Goal: Task Accomplishment & Management: Use online tool/utility

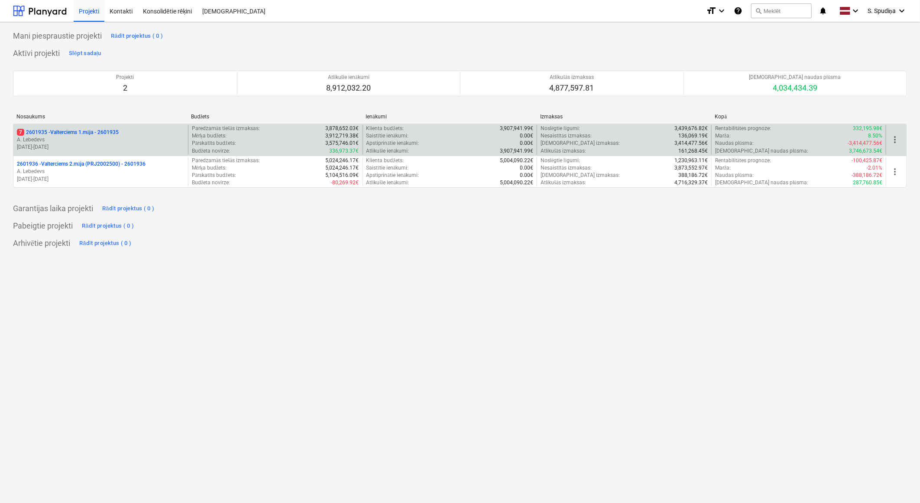
click at [124, 146] on p "[DATE] - [DATE]" at bounding box center [101, 146] width 168 height 7
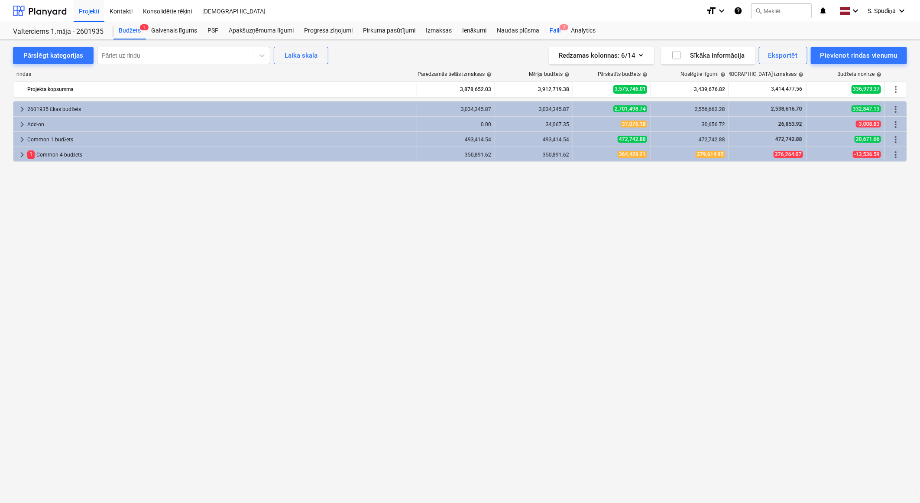
click at [553, 36] on div "Faili 7" at bounding box center [555, 30] width 21 height 17
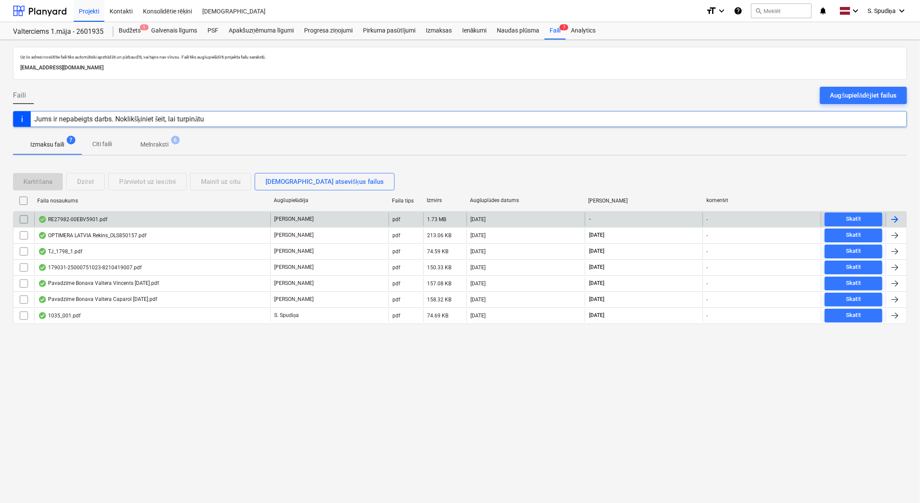
click at [96, 219] on div "RE27982-00EBV5901.pdf" at bounding box center [72, 219] width 69 height 7
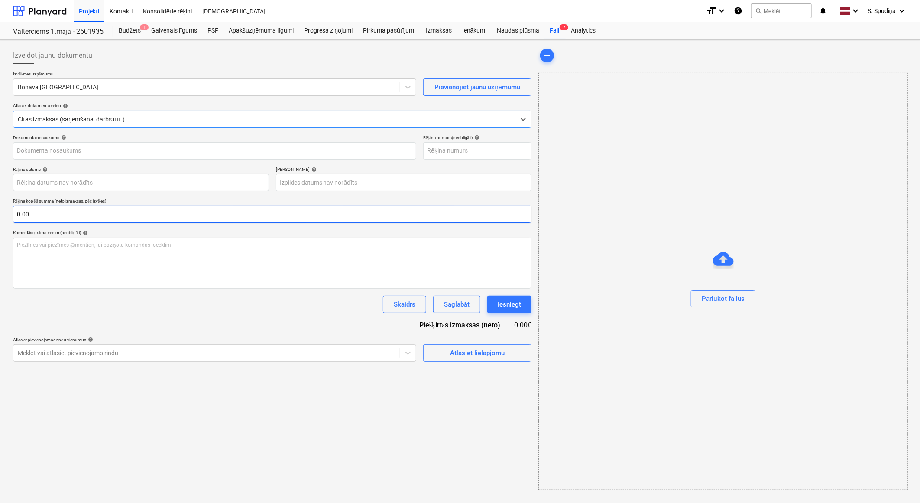
type input "E27982-00"
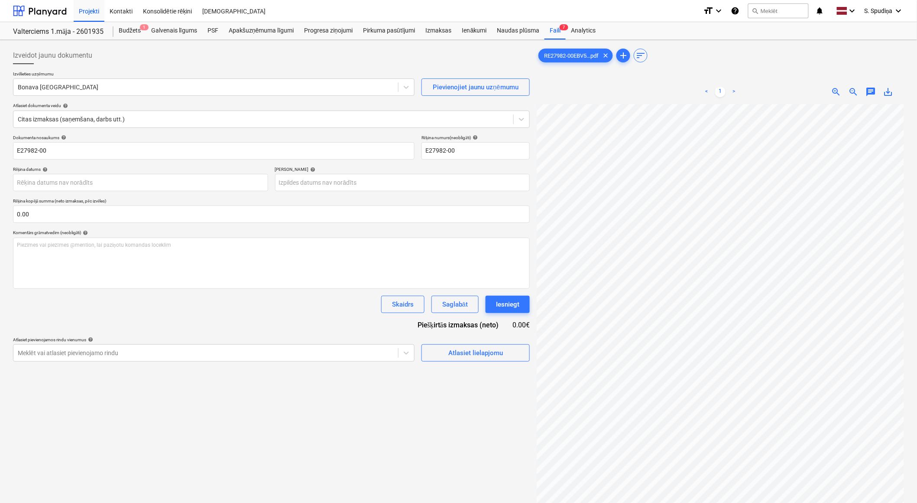
scroll to position [0, 18]
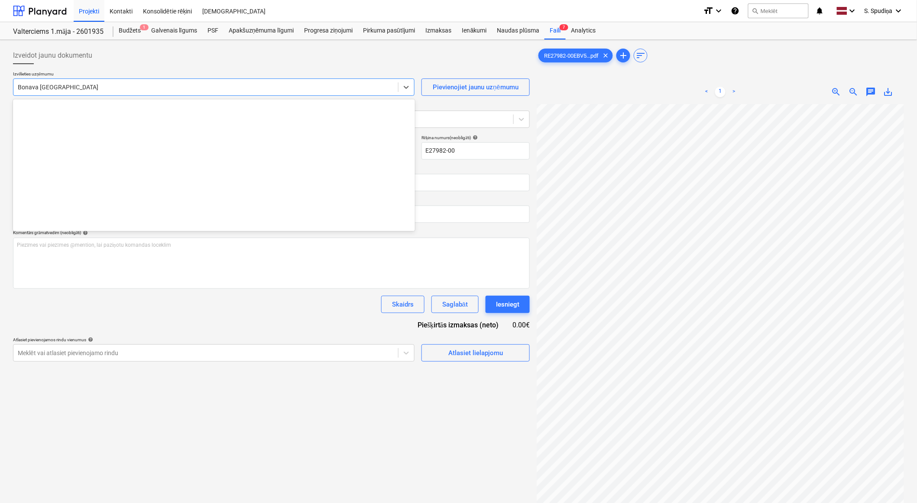
click at [139, 85] on div at bounding box center [206, 87] width 376 height 9
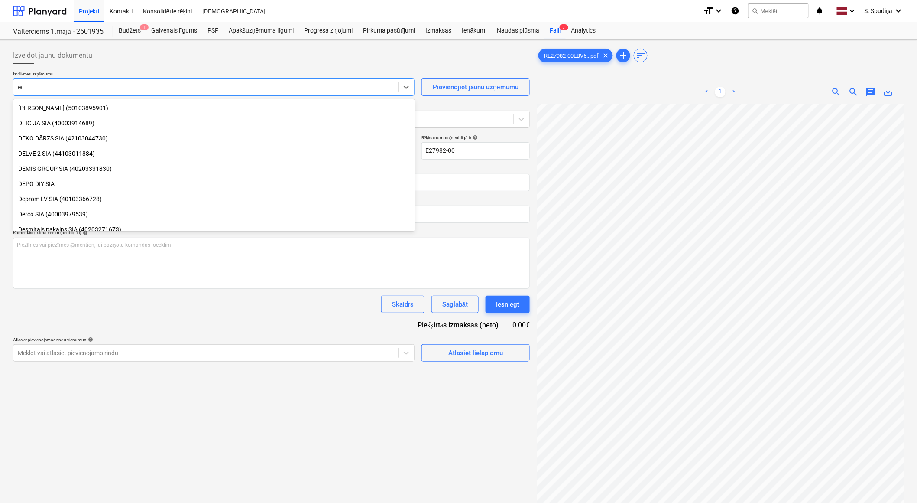
scroll to position [280, 0]
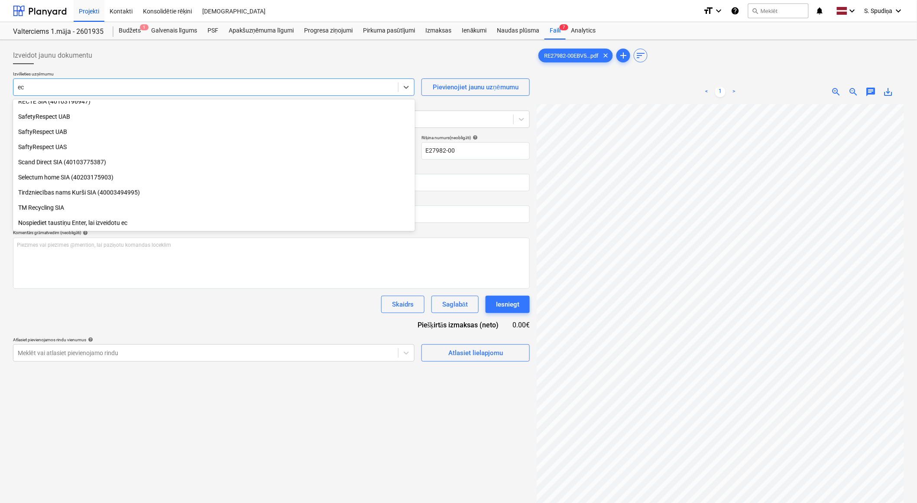
type input "eco"
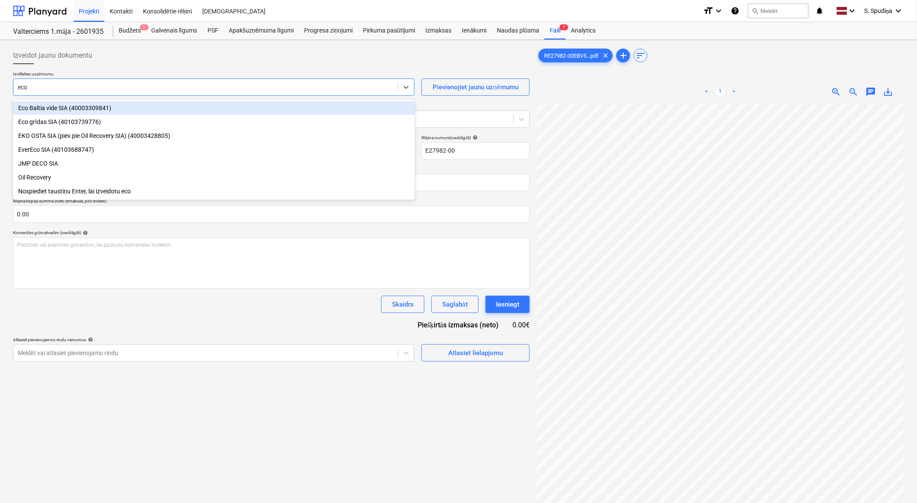
click at [53, 111] on div "Eco Baltia vide SIA (40003309841)" at bounding box center [214, 108] width 402 height 14
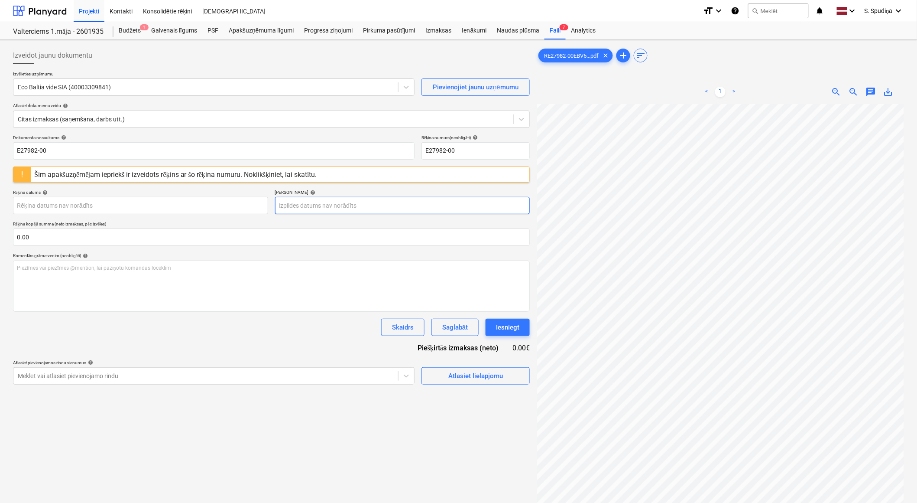
scroll to position [0, 55]
click at [68, 153] on input "E27982-00" at bounding box center [214, 150] width 402 height 17
drag, startPoint x: 89, startPoint y: 150, endPoint x: -2, endPoint y: 150, distance: 91.0
click at [0, 150] on html "Projekti Kontakti Konsolidētie rēķini Iesūtne format_size keyboard_arrow_down h…" at bounding box center [458, 251] width 917 height 503
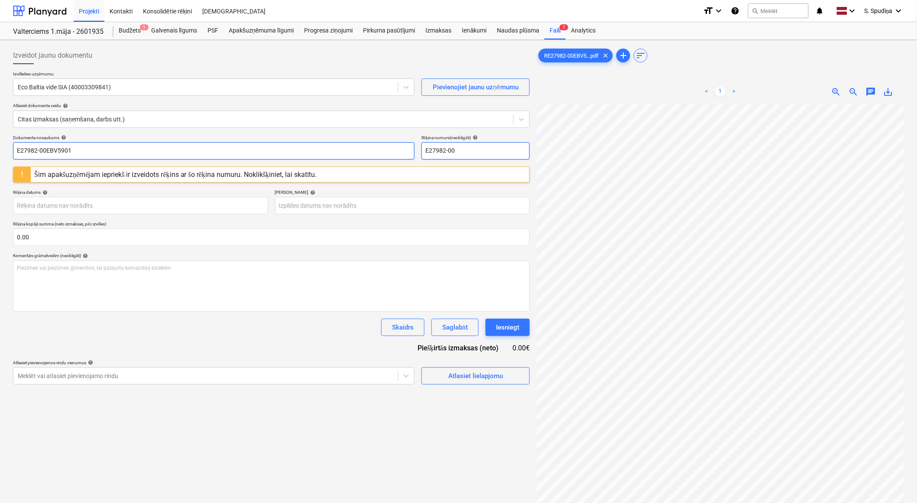
type input "E27982-00EBV5901"
drag, startPoint x: 479, startPoint y: 153, endPoint x: 305, endPoint y: 166, distance: 174.3
click at [305, 166] on div "Dokumenta nosaukums help E27982-00EBV5901 Rēķina numurs (neobligāti) help E2798…" at bounding box center [271, 260] width 517 height 250
paste input "EBV5901"
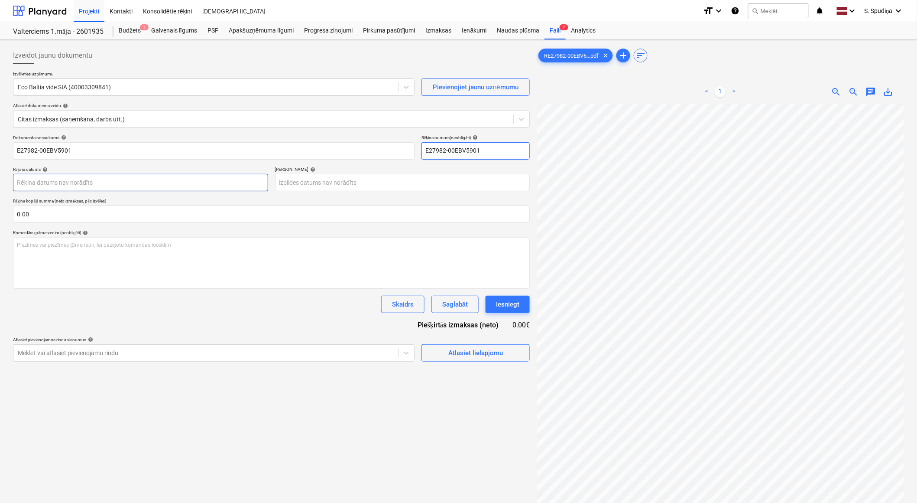
type input "E27982-00EBV5901"
click at [106, 184] on body "Projekti Kontakti Konsolidētie rēķini Iesūtne format_size keyboard_arrow_down h…" at bounding box center [458, 251] width 917 height 503
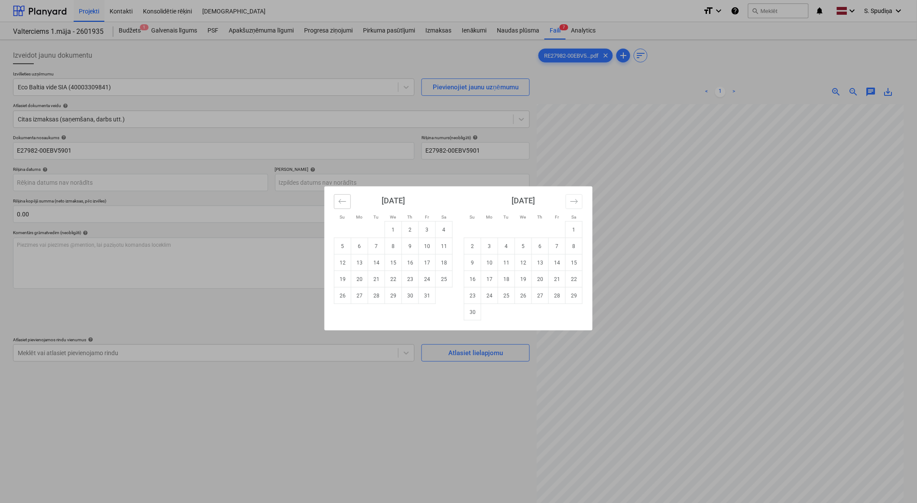
click at [338, 202] on button "Move backward to switch to the previous month." at bounding box center [342, 201] width 17 height 15
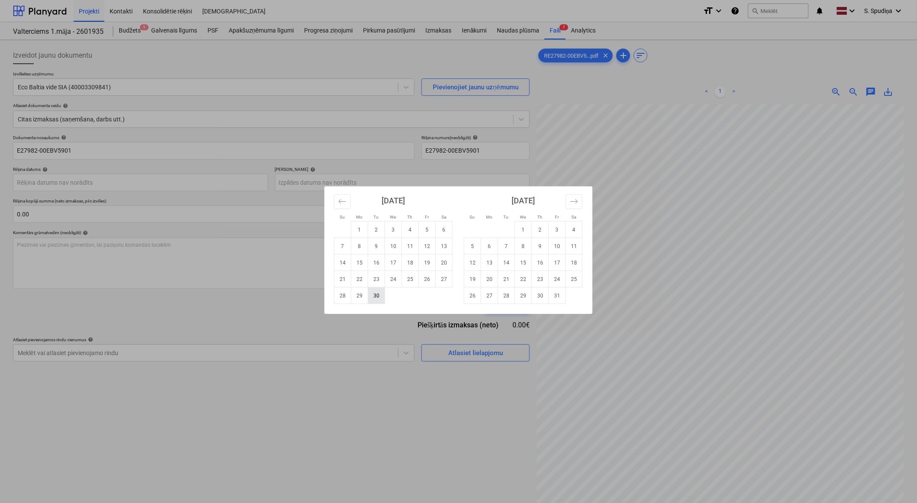
click at [378, 298] on td "30" at bounding box center [376, 295] width 17 height 16
type input "[DATE]"
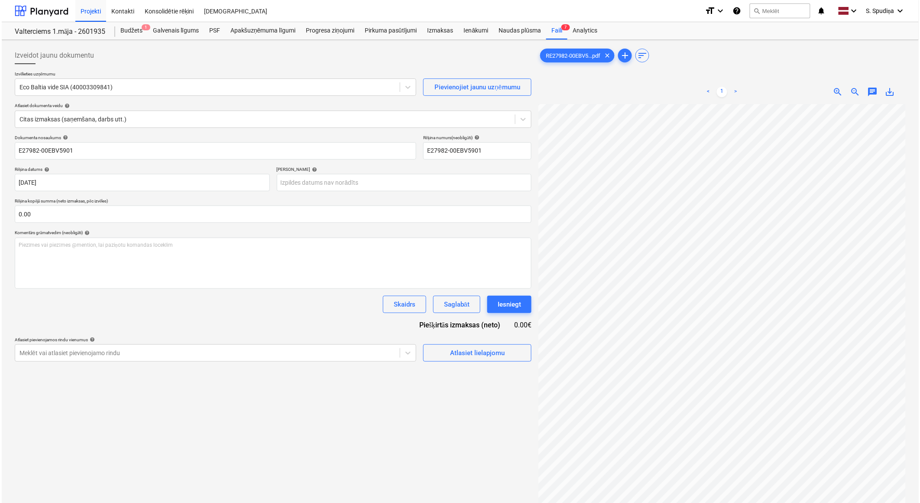
scroll to position [29, 23]
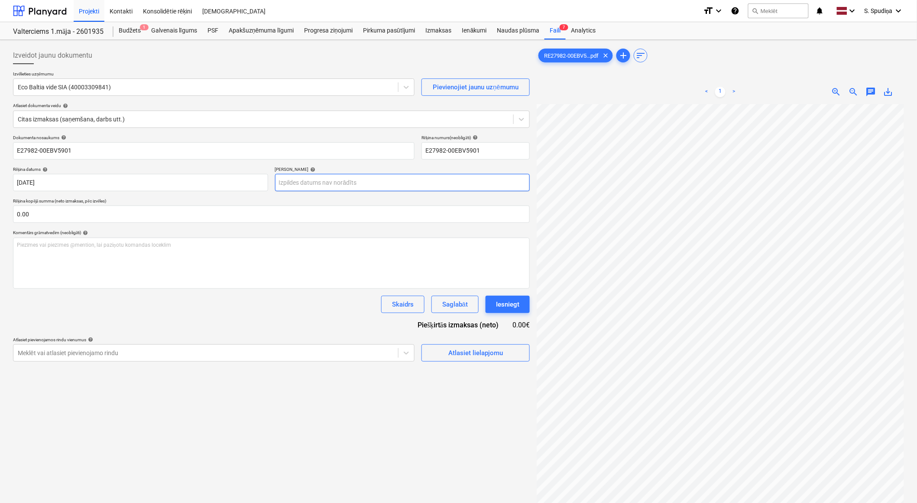
click at [291, 180] on body "Projekti Kontakti Konsolidētie rēķini Iesūtne format_size keyboard_arrow_down h…" at bounding box center [458, 251] width 917 height 503
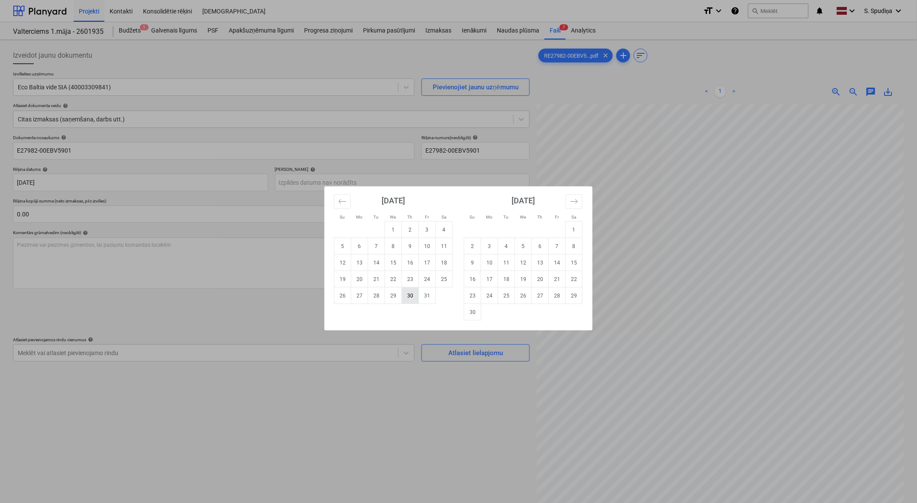
click at [407, 296] on td "30" at bounding box center [410, 295] width 17 height 16
type input "[DATE]"
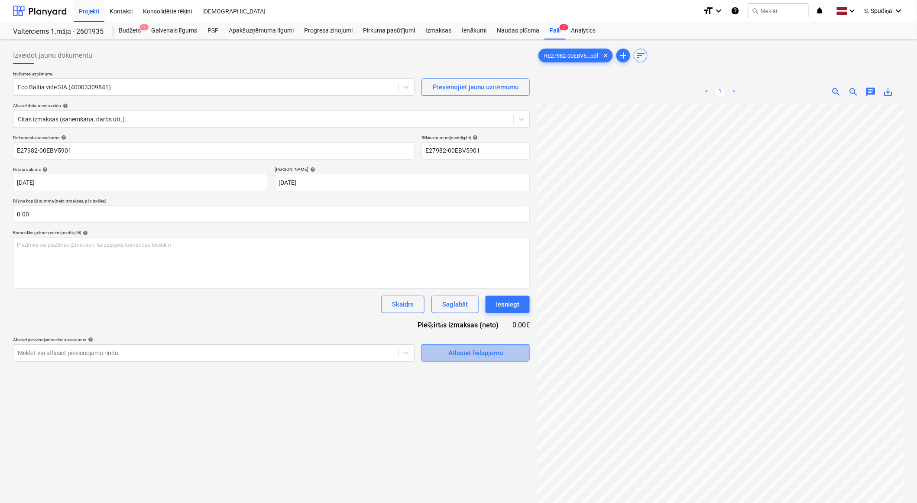
click at [477, 356] on div "Atlasiet lielapjomu" at bounding box center [476, 352] width 55 height 11
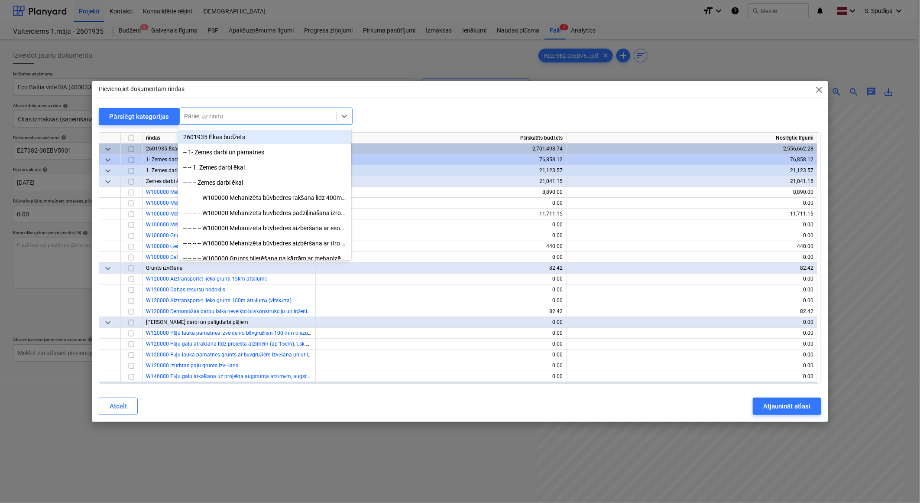
click at [269, 114] on div at bounding box center [258, 116] width 148 height 9
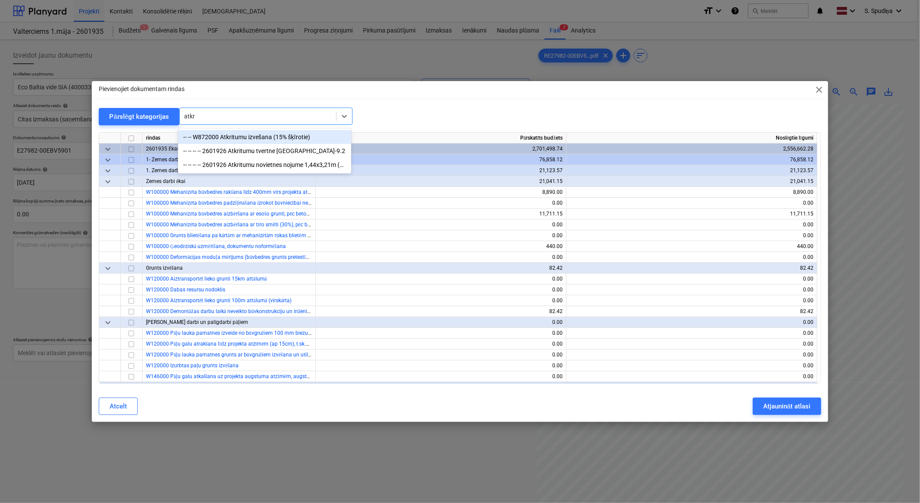
type input "atkri"
click at [267, 134] on div "-- -- W872000 Atkritumu izvešana (15% šķīrotie)" at bounding box center [264, 137] width 173 height 14
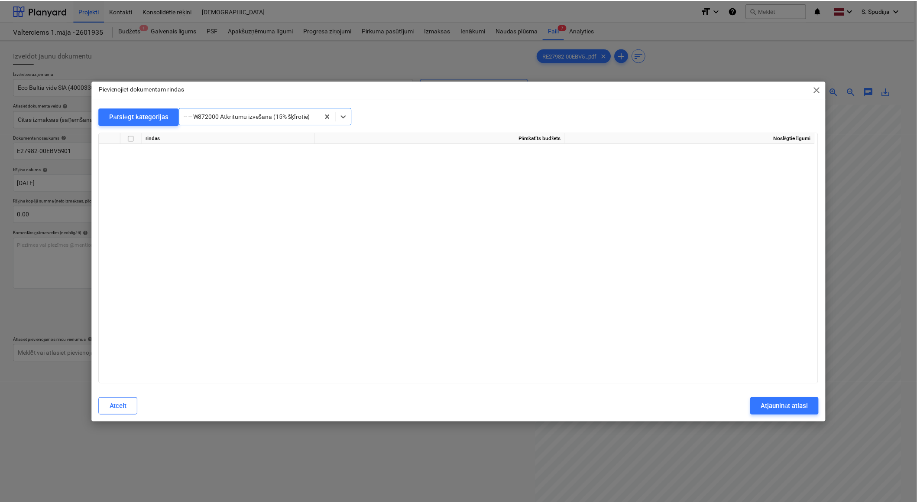
scroll to position [7779, 0]
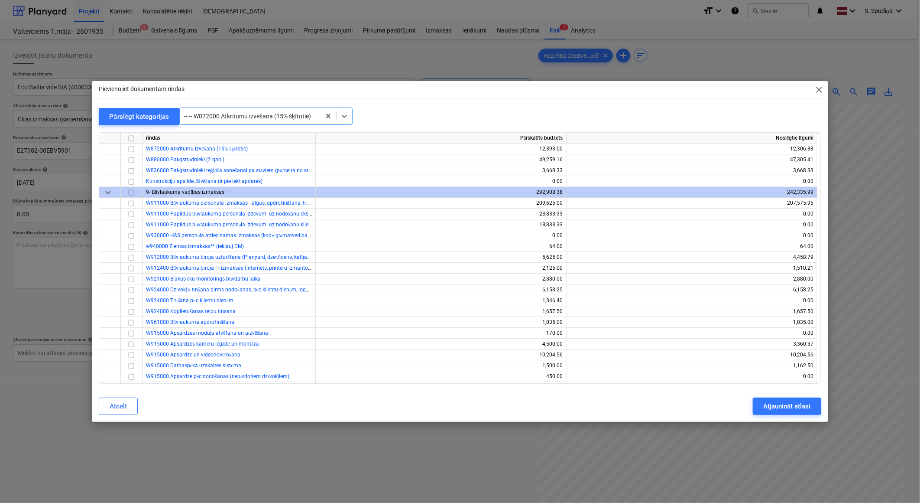
click at [822, 90] on span "close" at bounding box center [820, 90] width 10 height 10
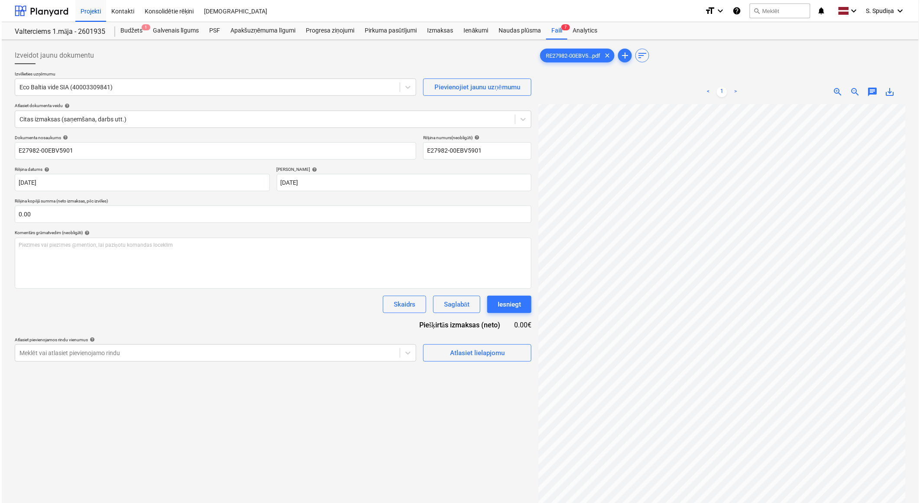
scroll to position [77, 88]
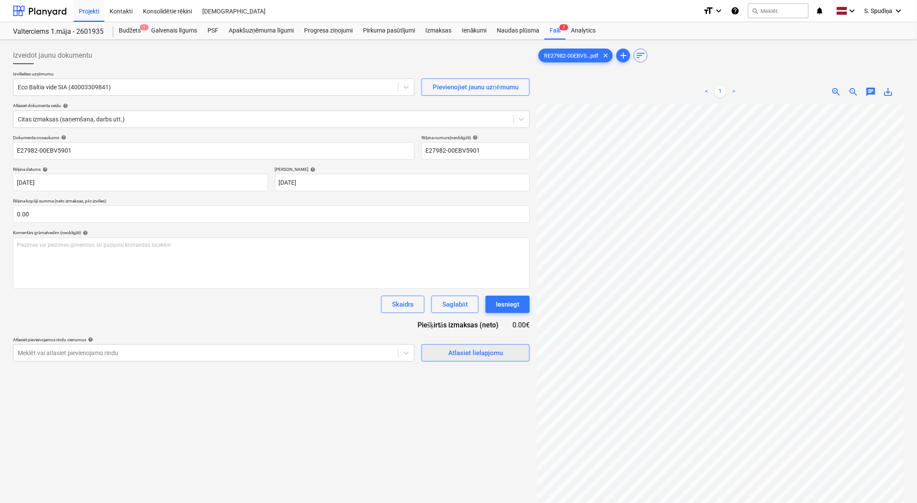
click at [462, 357] on div "Atlasiet lielapjomu" at bounding box center [476, 352] width 55 height 11
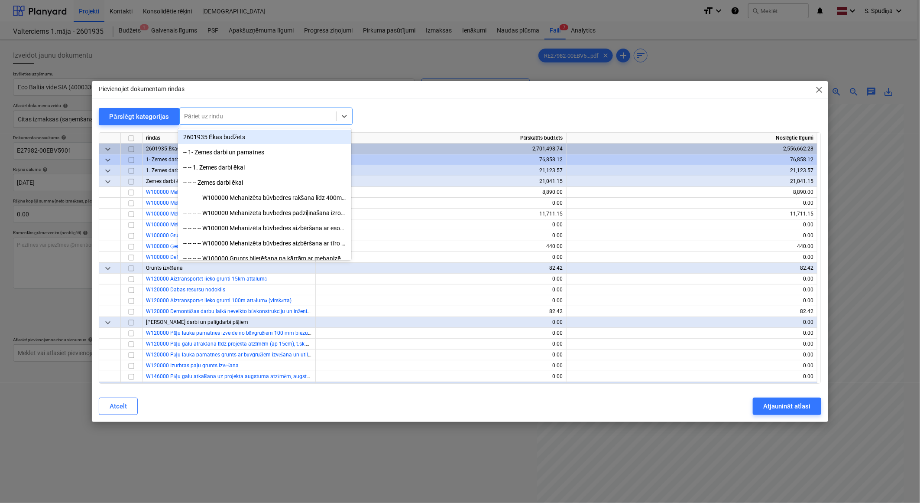
click at [207, 118] on div at bounding box center [258, 116] width 148 height 9
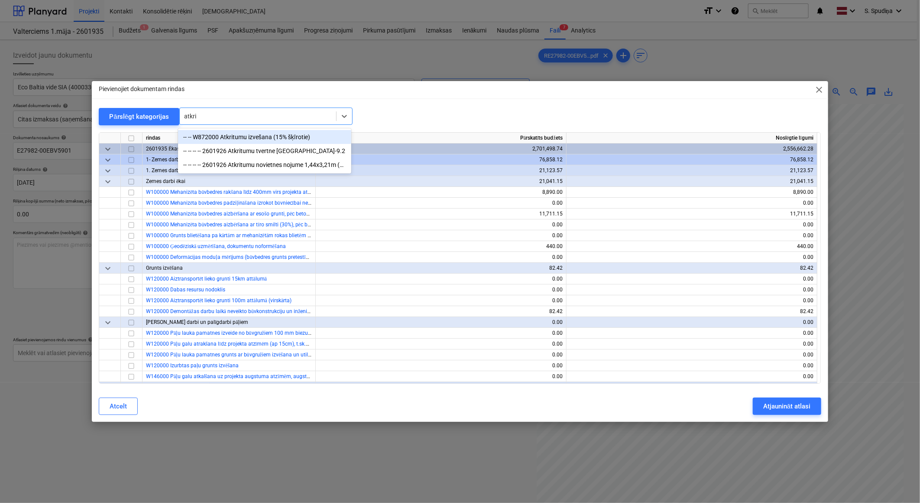
type input "atkrit"
click at [206, 134] on div "-- -- W872000 Atkritumu izvešana (15% šķīrotie)" at bounding box center [264, 137] width 173 height 14
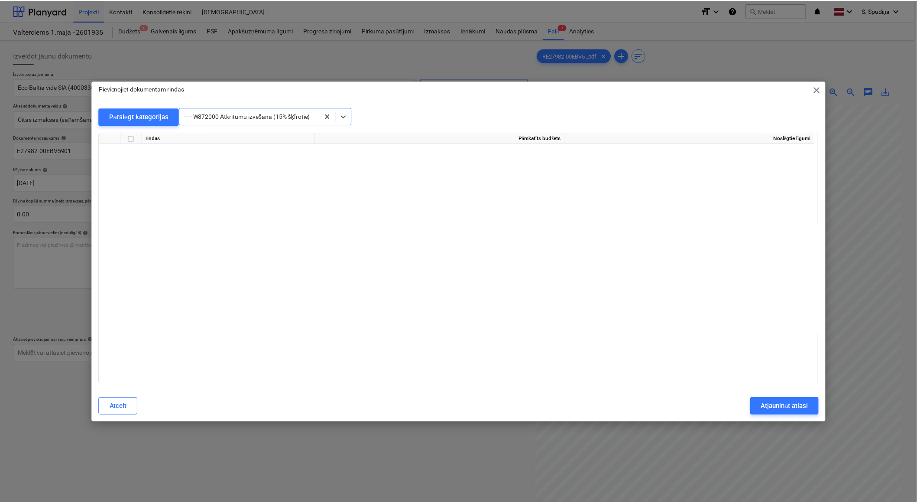
scroll to position [7779, 0]
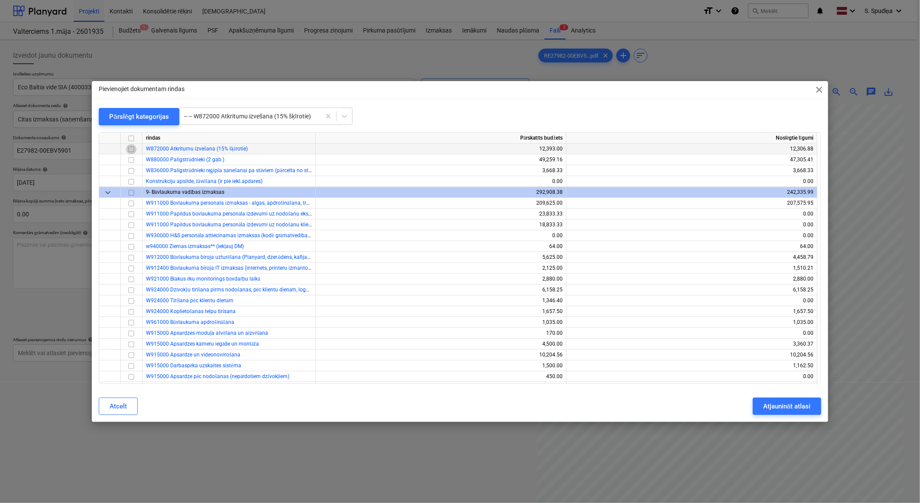
click at [130, 146] on input "checkbox" at bounding box center [131, 149] width 10 height 10
click at [794, 404] on div "Atjaunināt atlasi" at bounding box center [787, 405] width 47 height 11
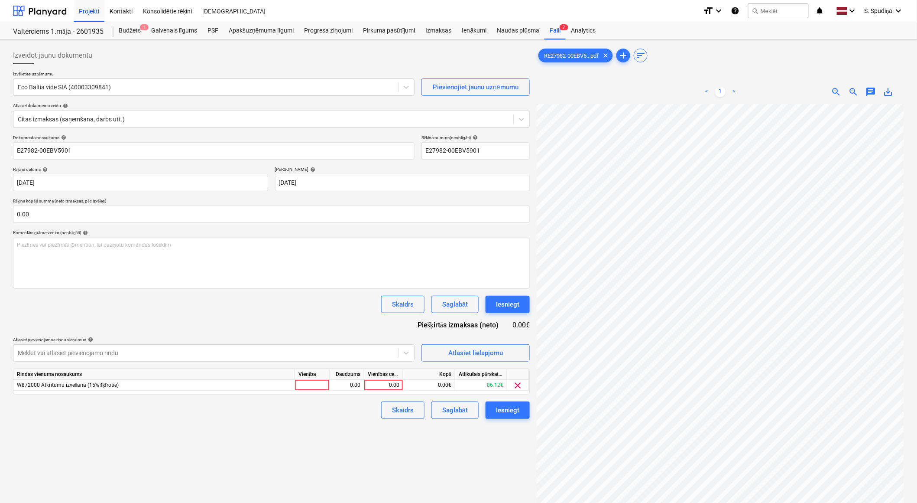
scroll to position [109, 88]
click at [384, 387] on div "0.00" at bounding box center [384, 385] width 32 height 11
type input "116.69"
click at [453, 408] on div "Saglabāt" at bounding box center [455, 409] width 26 height 11
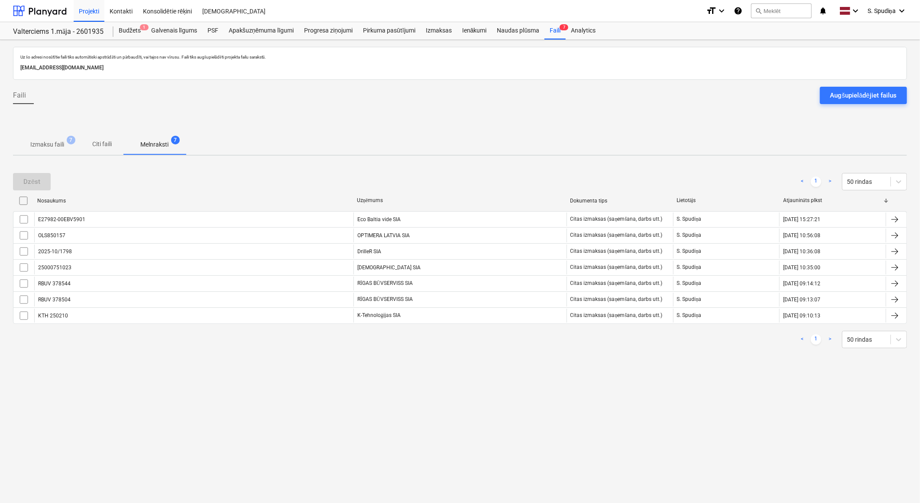
click at [54, 142] on p "Izmaksu faili" at bounding box center [47, 144] width 34 height 9
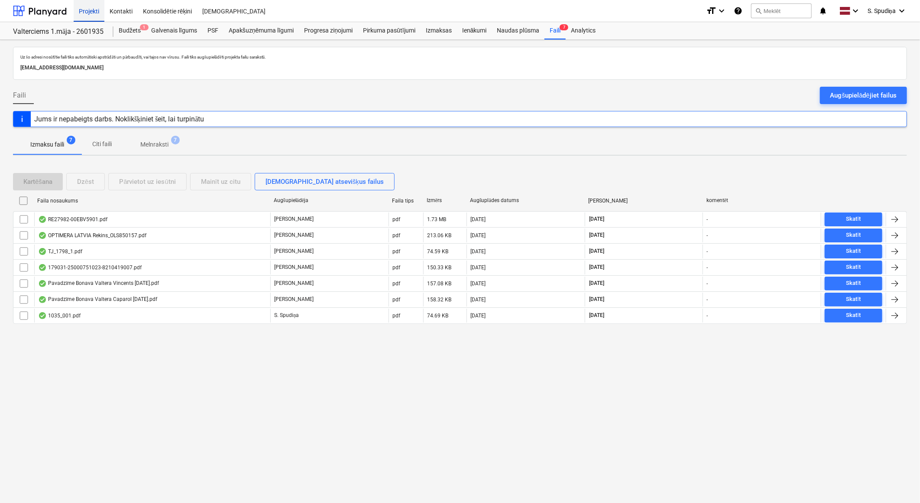
click at [98, 15] on div "Projekti" at bounding box center [89, 11] width 31 height 22
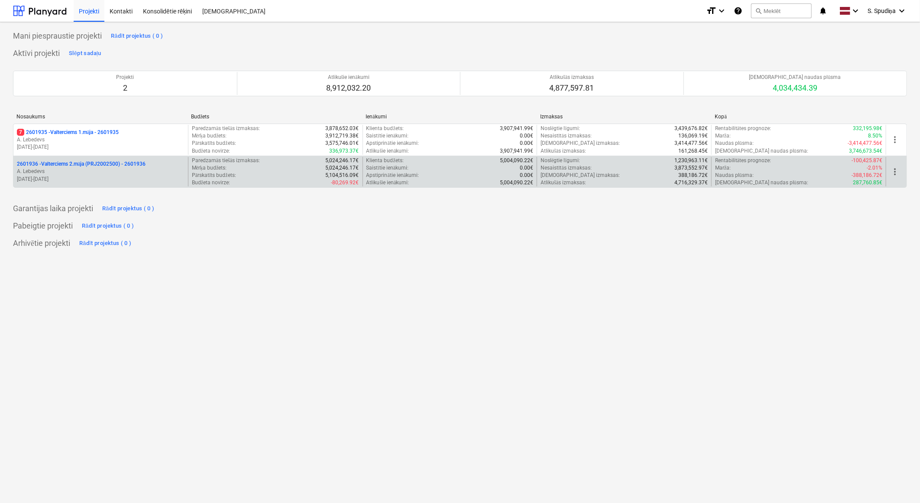
click at [137, 182] on p "[DATE] - [DATE]" at bounding box center [101, 179] width 168 height 7
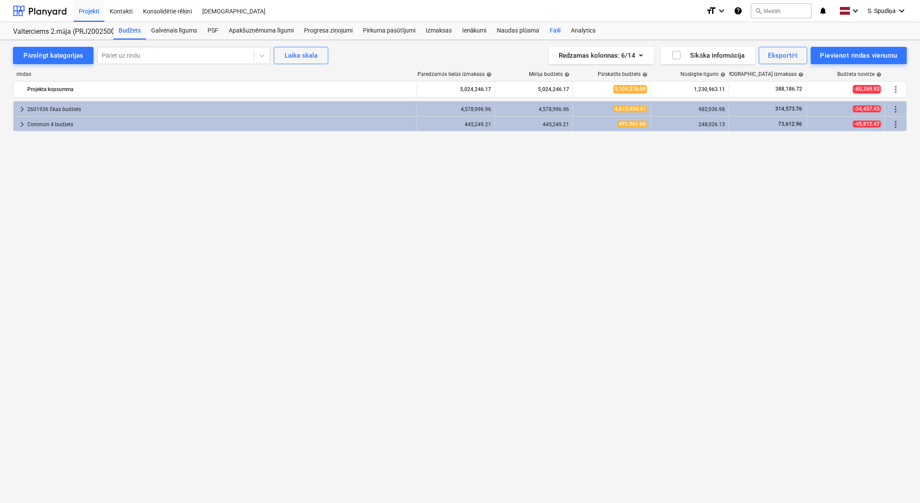
click at [552, 31] on div "Faili" at bounding box center [555, 30] width 21 height 17
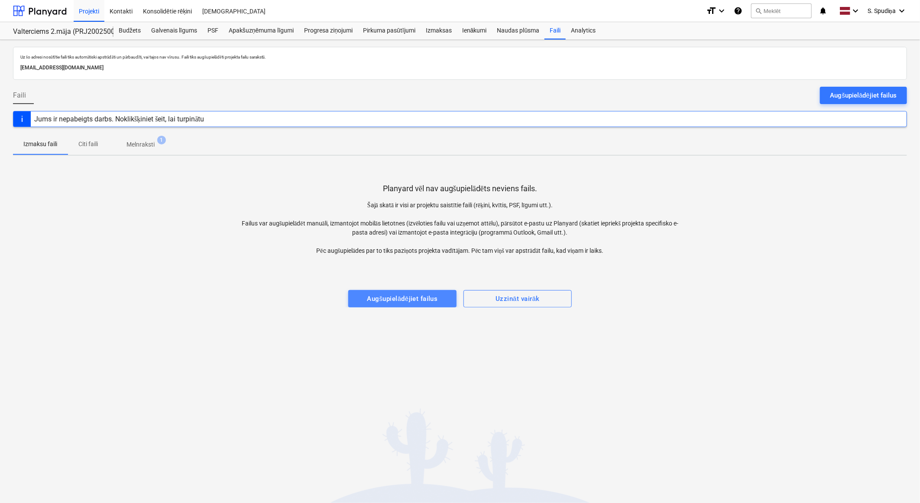
click at [429, 301] on div "Augšupielādējiet failus" at bounding box center [402, 298] width 71 height 11
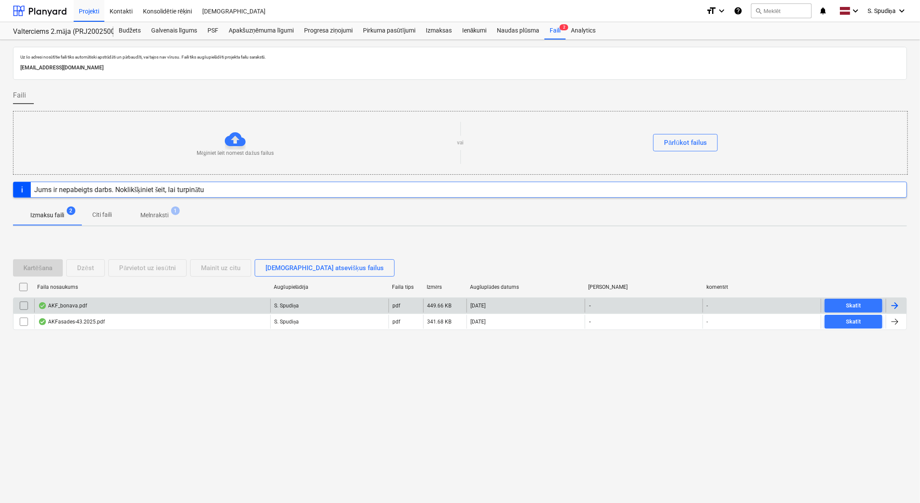
click at [93, 308] on div "AKF_bonava.pdf" at bounding box center [152, 306] width 236 height 14
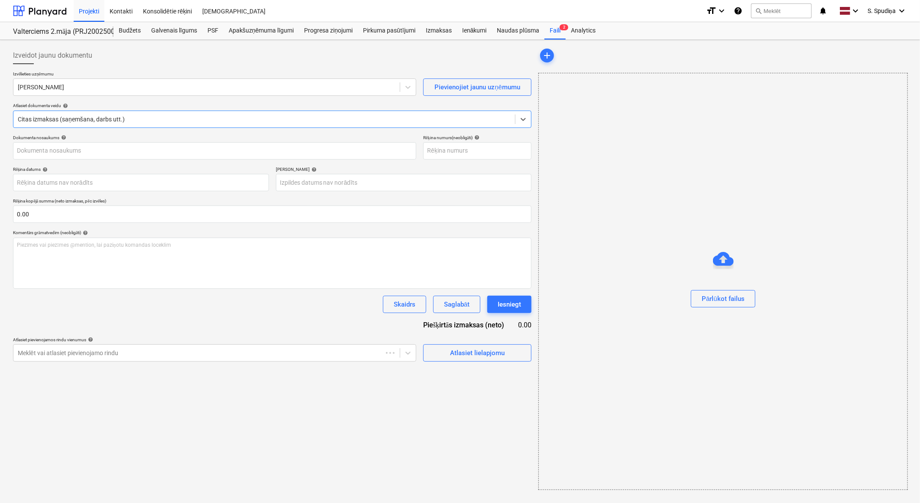
type input "40203204780"
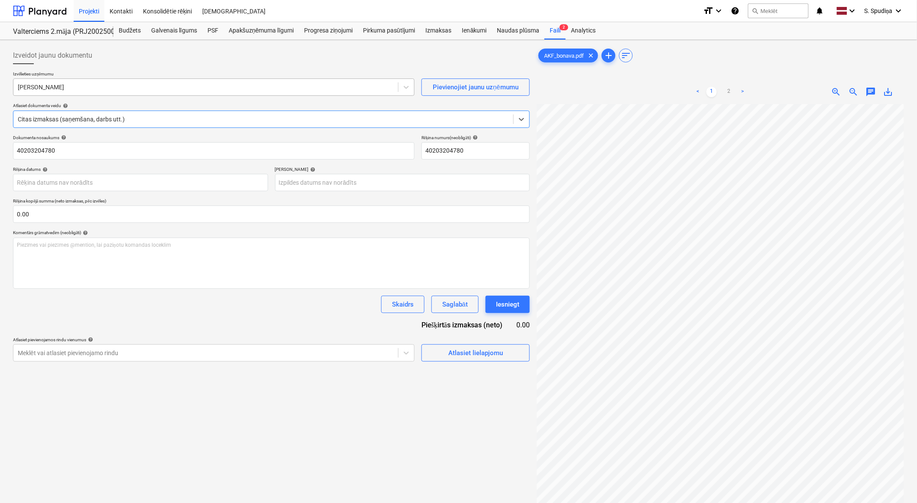
click at [78, 89] on div at bounding box center [206, 87] width 376 height 9
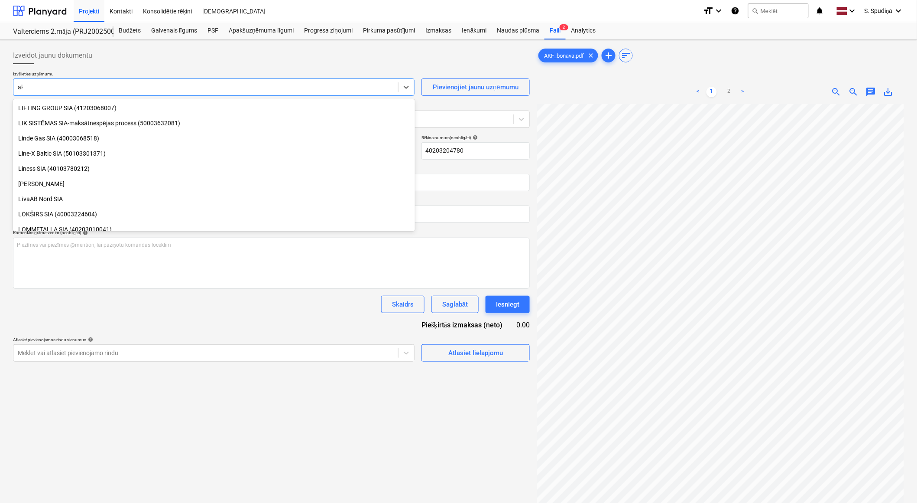
scroll to position [325, 0]
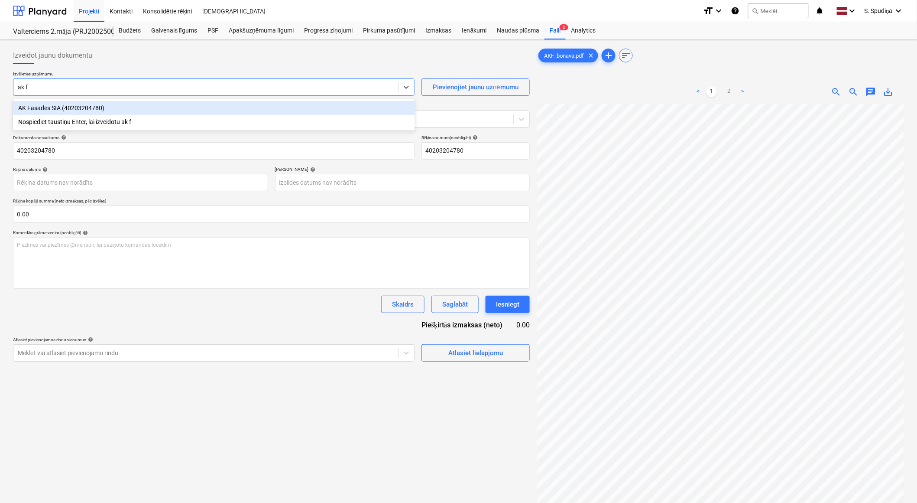
type input "ak fa"
click at [75, 111] on div "AK Fasādes SIA (40203204780)" at bounding box center [214, 108] width 402 height 14
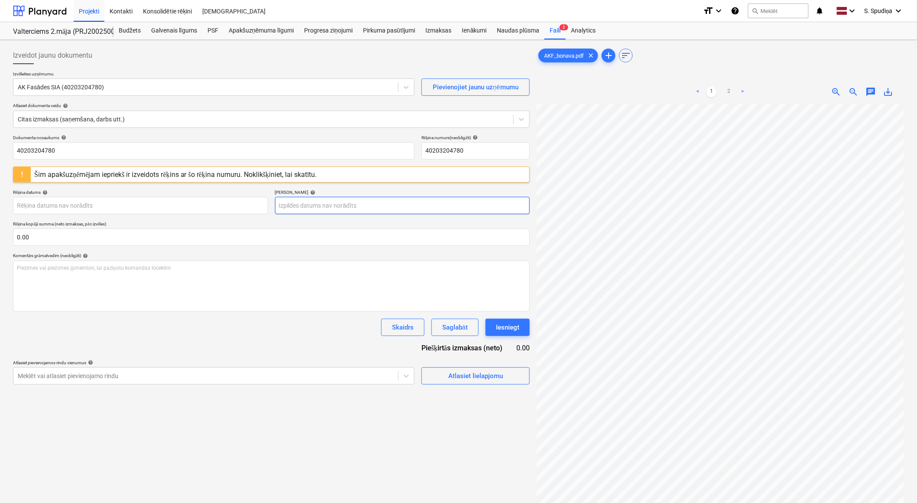
scroll to position [10, 88]
drag, startPoint x: 85, startPoint y: 149, endPoint x: -2, endPoint y: 152, distance: 87.6
click at [0, 152] on html "Projekti Kontakti Konsolidētie rēķini Iesūtne format_size keyboard_arrow_down h…" at bounding box center [458, 251] width 917 height 503
drag, startPoint x: 53, startPoint y: 147, endPoint x: -2, endPoint y: 155, distance: 55.6
click at [0, 155] on html "Projekti Kontakti Konsolidētie rēķini Iesūtne format_size keyboard_arrow_down h…" at bounding box center [458, 251] width 917 height 503
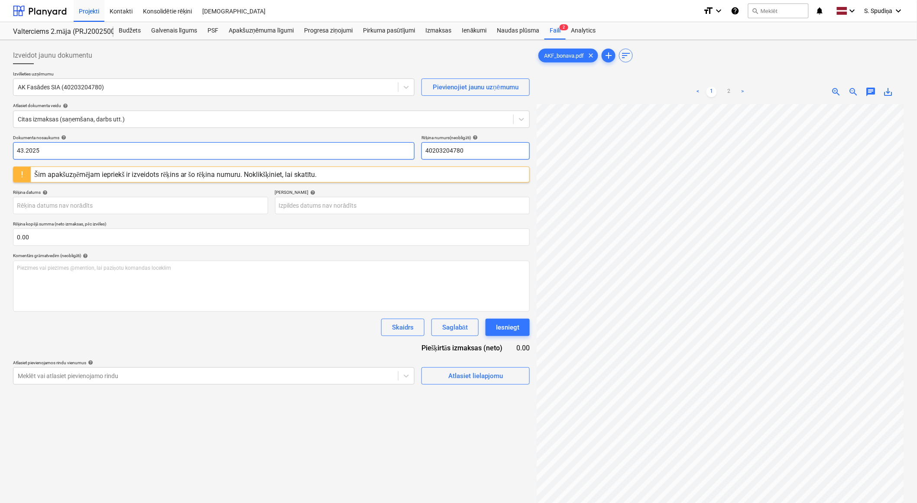
type input "43.2025"
drag, startPoint x: 436, startPoint y: 154, endPoint x: 397, endPoint y: 154, distance: 38.6
click at [397, 154] on div "Dokumenta nosaukums help 43.2025 Rēķina numurs (neobligāti) help 40203204780" at bounding box center [271, 147] width 517 height 25
paste input "3.2025"
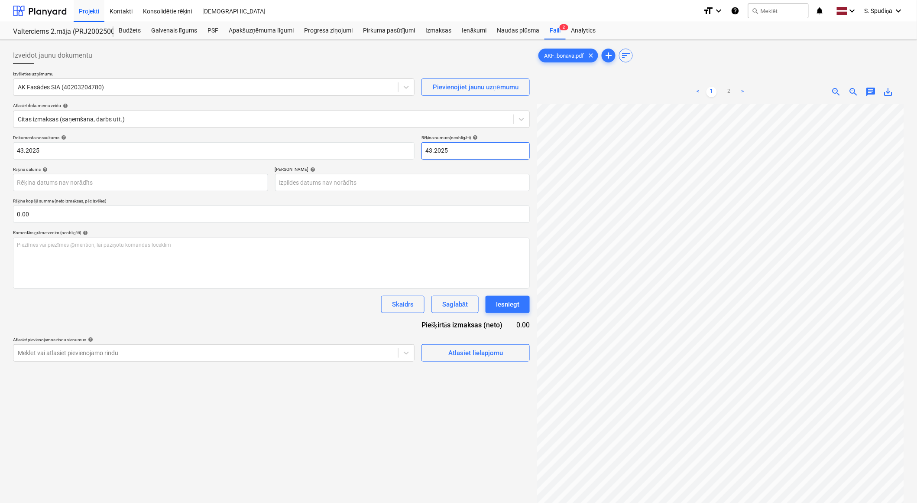
type input "43.2025"
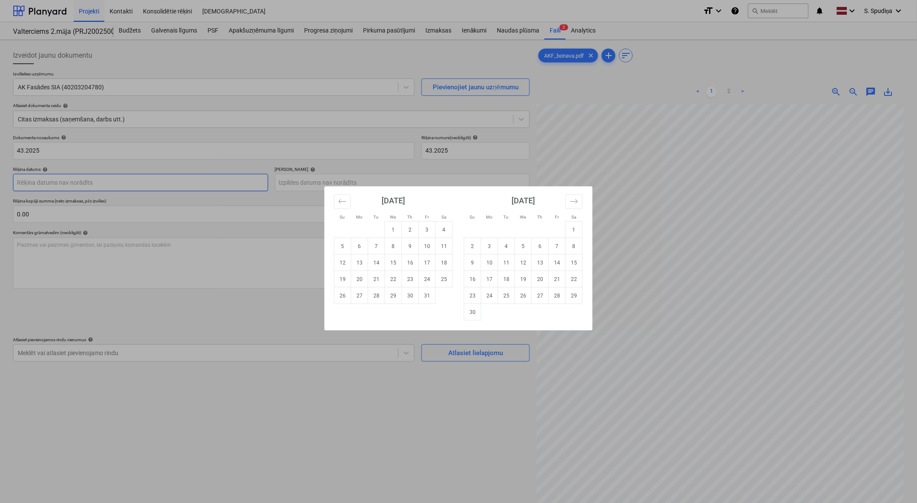
click at [109, 186] on body "Projekti Kontakti Konsolidētie rēķini Iesūtne format_size keyboard_arrow_down h…" at bounding box center [458, 251] width 917 height 503
click at [431, 247] on td "10" at bounding box center [427, 246] width 17 height 16
type input "[DATE]"
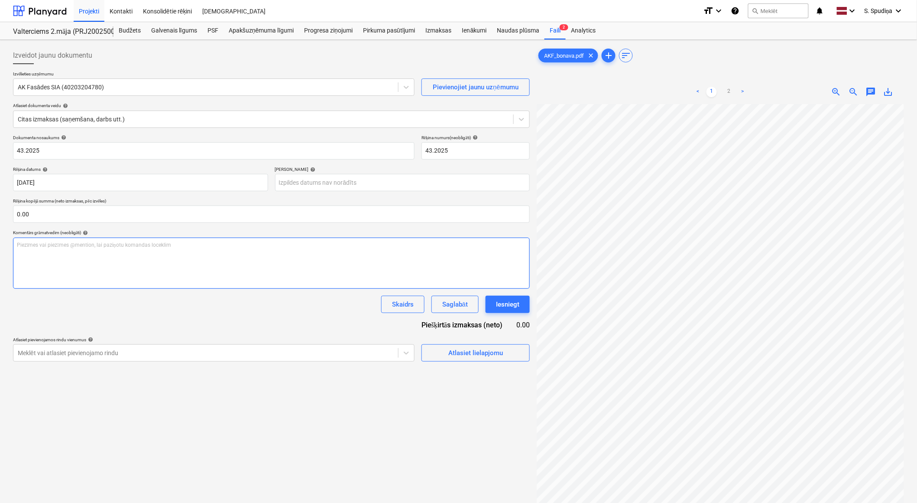
scroll to position [166, 8]
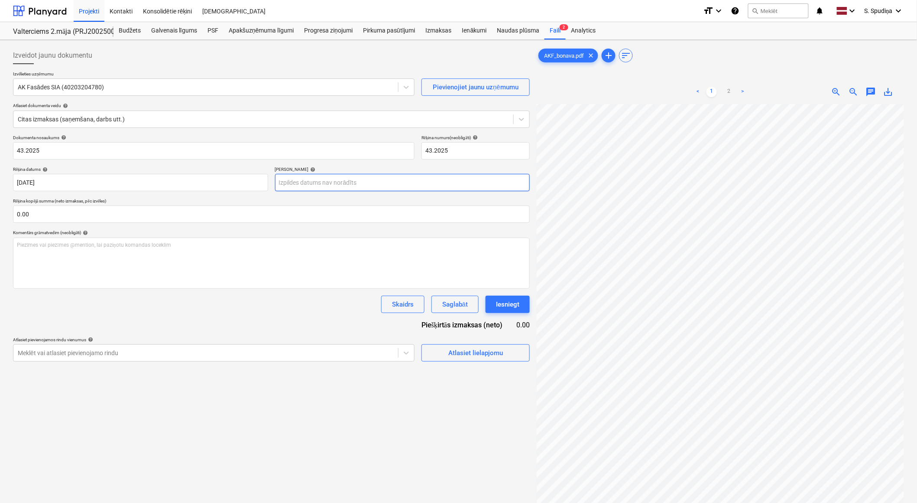
click at [364, 175] on body "Projekti Kontakti Konsolidētie rēķini Iesūtne format_size keyboard_arrow_down h…" at bounding box center [458, 251] width 917 height 503
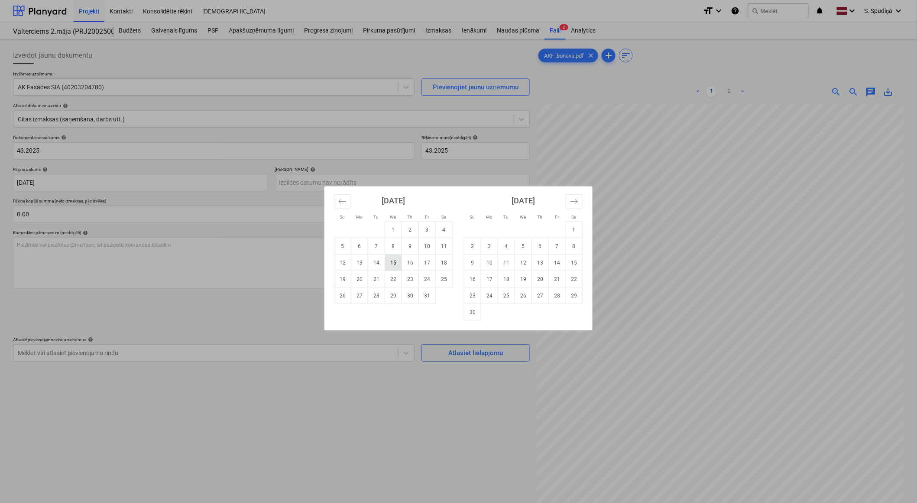
click at [393, 260] on td "15" at bounding box center [393, 262] width 17 height 16
type input "[DATE]"
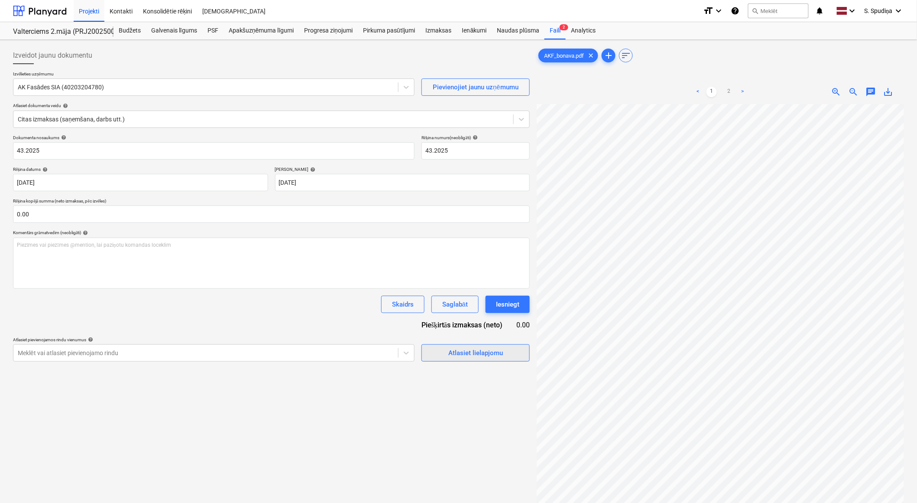
scroll to position [166, 0]
click at [726, 90] on link "2" at bounding box center [729, 92] width 10 height 10
click at [712, 89] on link "1" at bounding box center [712, 92] width 10 height 10
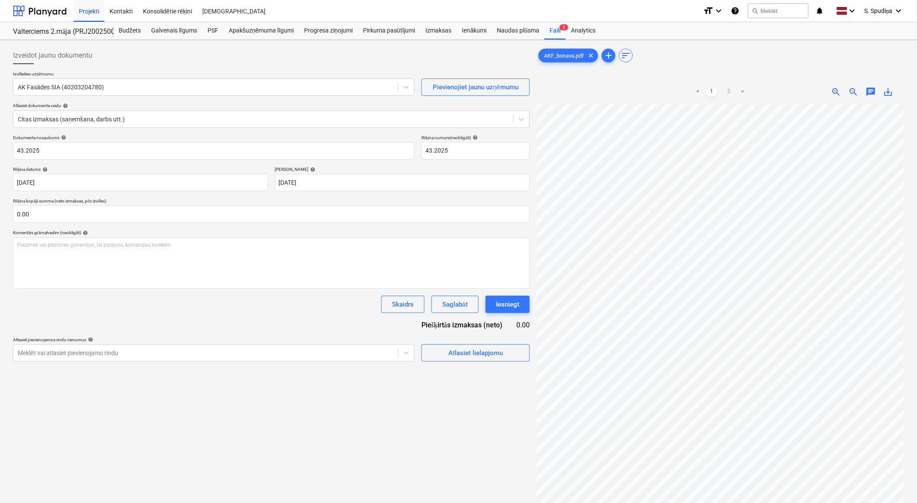
click at [729, 89] on link "2" at bounding box center [729, 92] width 10 height 10
click at [709, 92] on link "1" at bounding box center [712, 92] width 10 height 10
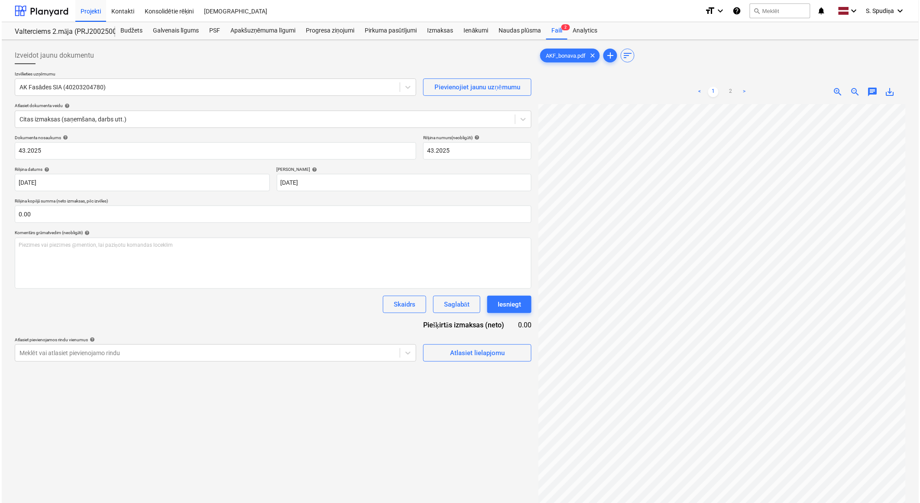
scroll to position [111, 20]
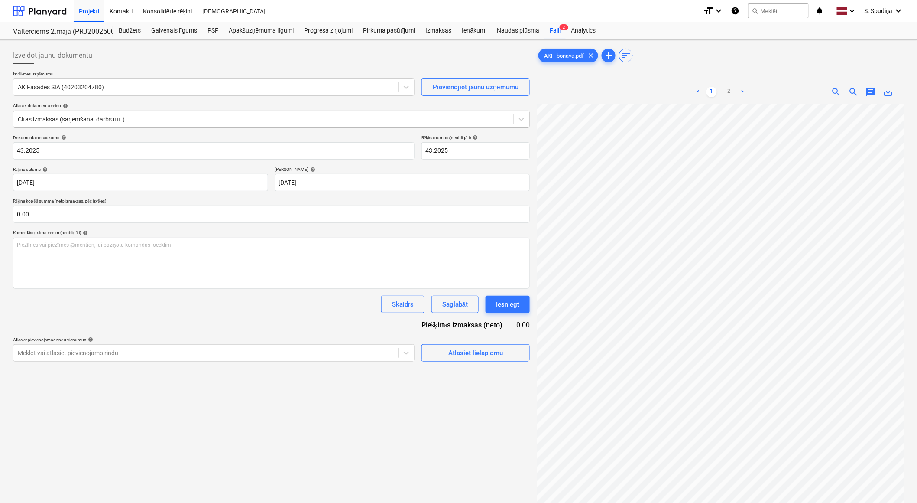
click at [111, 115] on div at bounding box center [263, 119] width 491 height 9
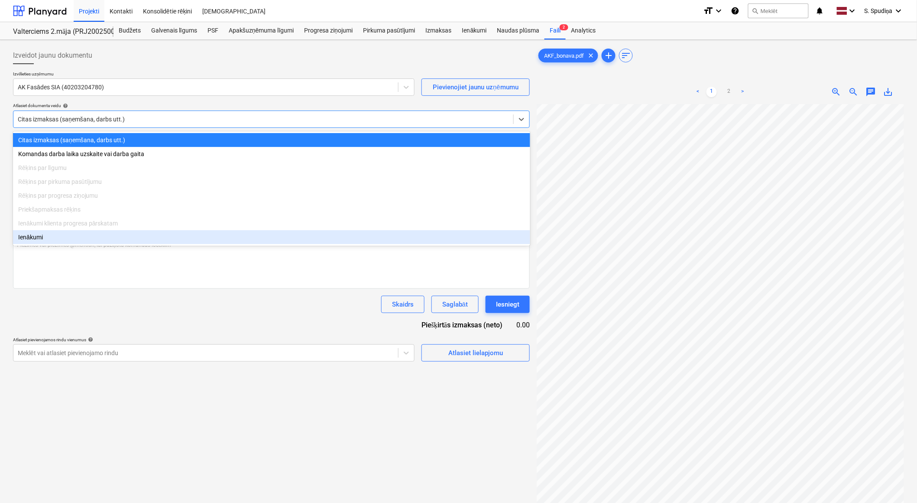
click at [140, 391] on div "Izveidot jaunu dokumentu Izvēlieties uzņēmumu AK Fasādes SIA (40203204780) Piev…" at bounding box center [272, 314] width 524 height 543
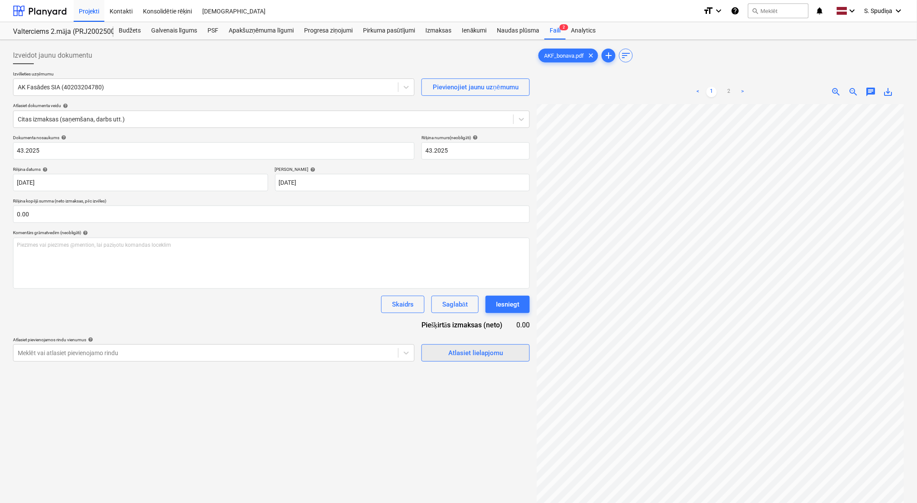
click at [482, 357] on div "Atlasiet lielapjomu" at bounding box center [476, 352] width 55 height 11
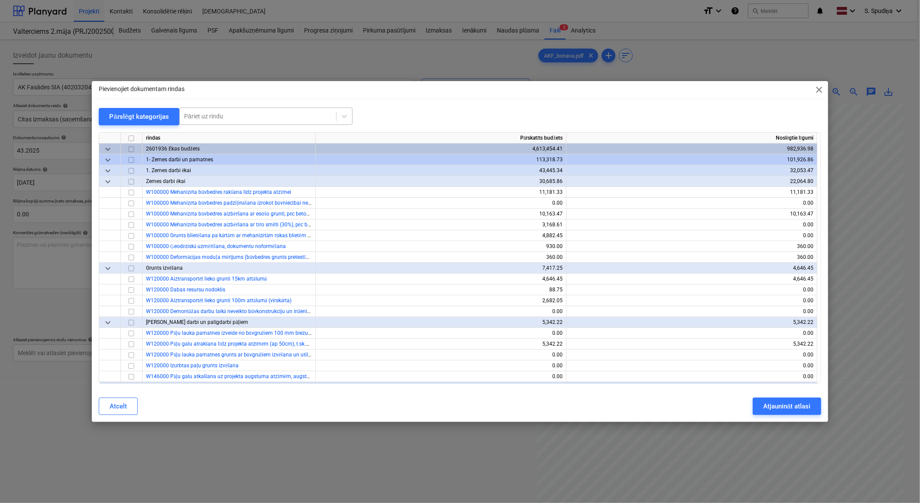
click at [257, 119] on div at bounding box center [258, 116] width 148 height 9
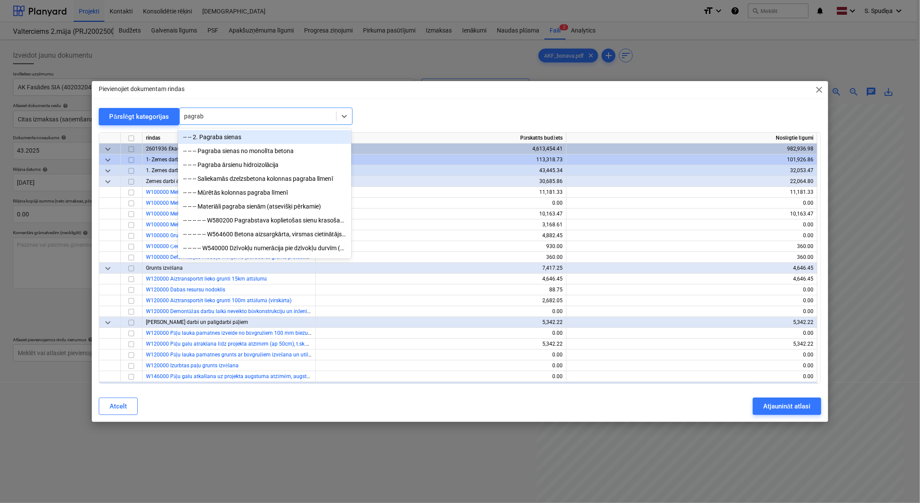
type input "pagraba"
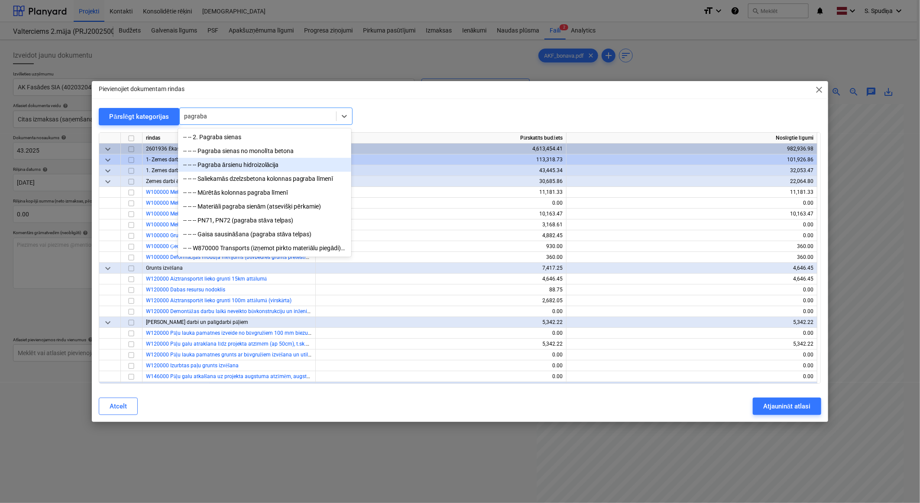
click at [254, 163] on div "-- -- -- Pagraba ārsienu hidroizolācija" at bounding box center [264, 165] width 173 height 14
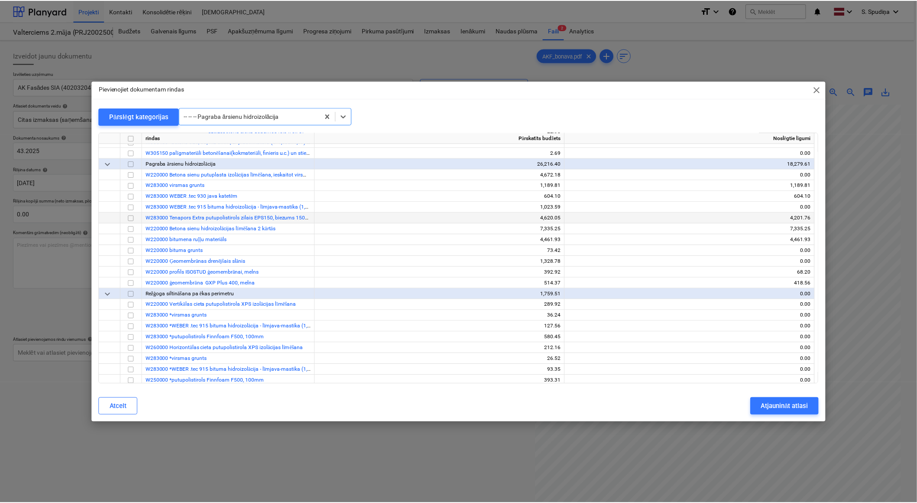
scroll to position [769, 0]
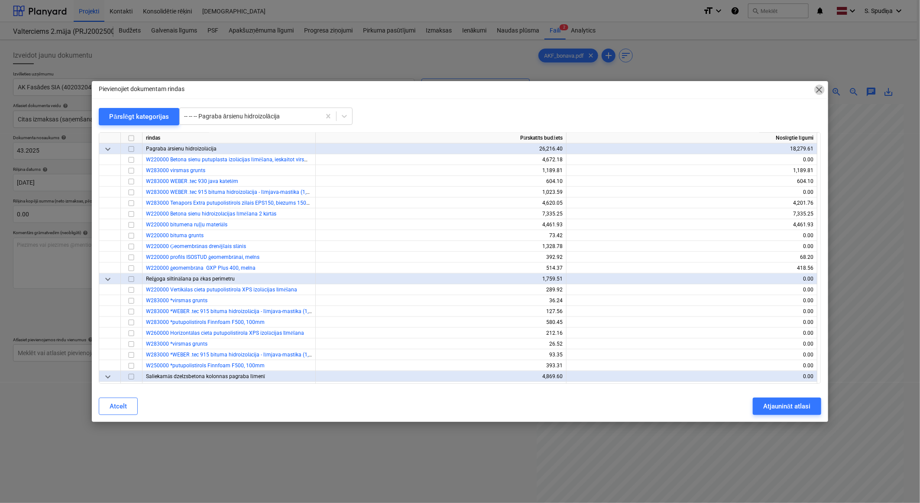
click at [818, 93] on span "close" at bounding box center [820, 90] width 10 height 10
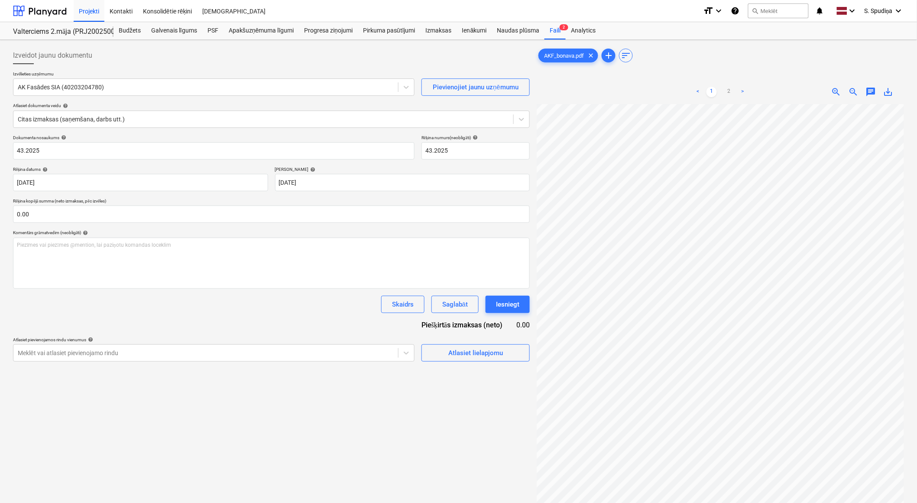
scroll to position [166, 20]
click at [731, 90] on link "2" at bounding box center [729, 92] width 10 height 10
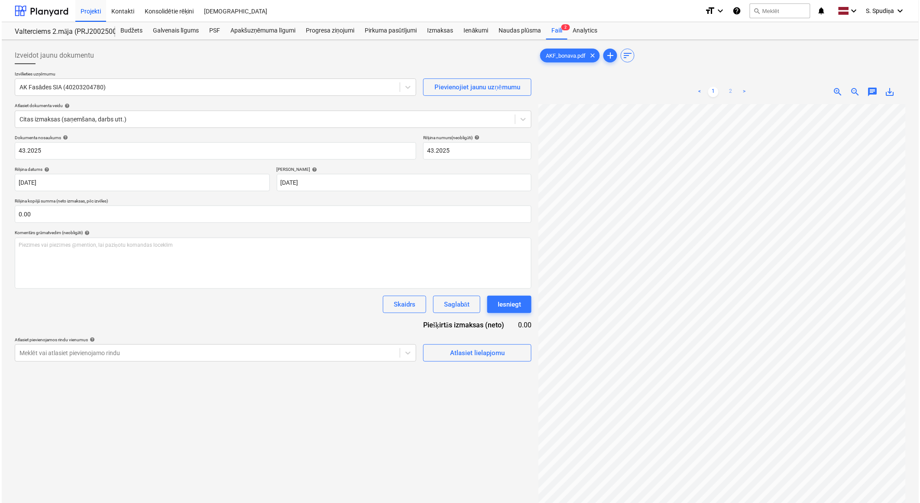
scroll to position [0, 20]
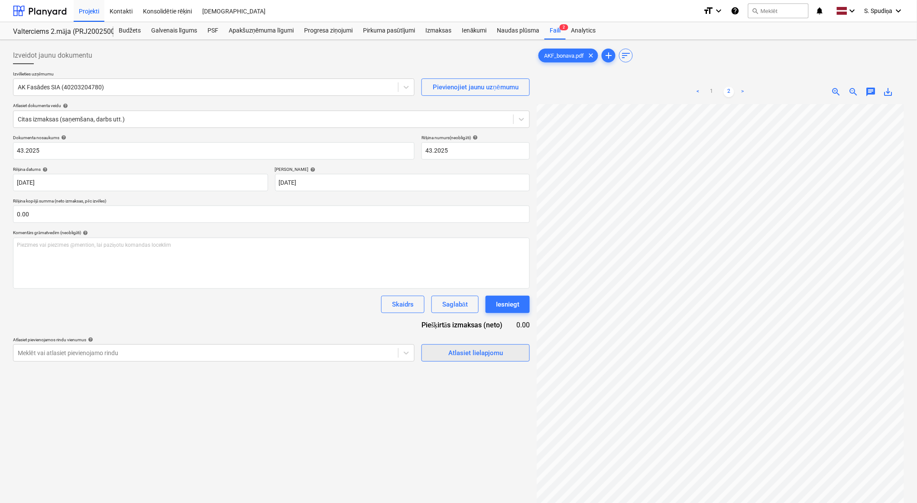
click at [462, 357] on div "Atlasiet lielapjomu" at bounding box center [476, 352] width 55 height 11
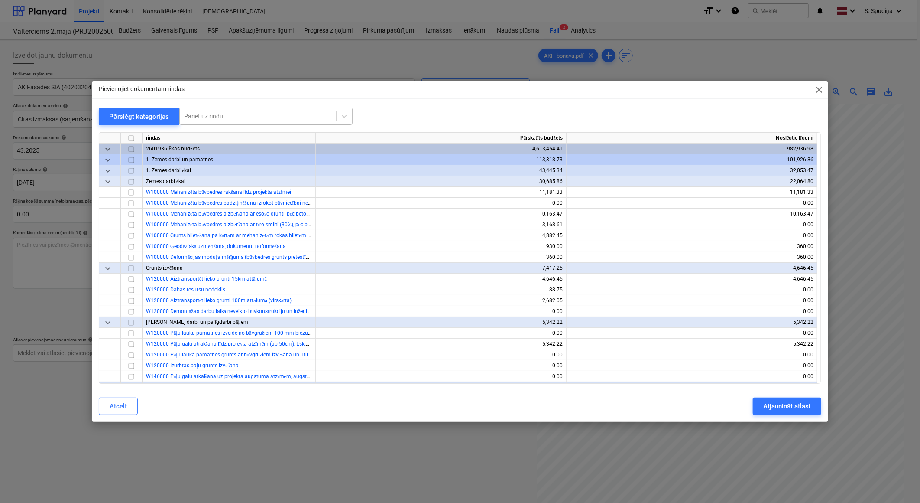
click at [222, 114] on div at bounding box center [258, 116] width 148 height 9
type input "ā"
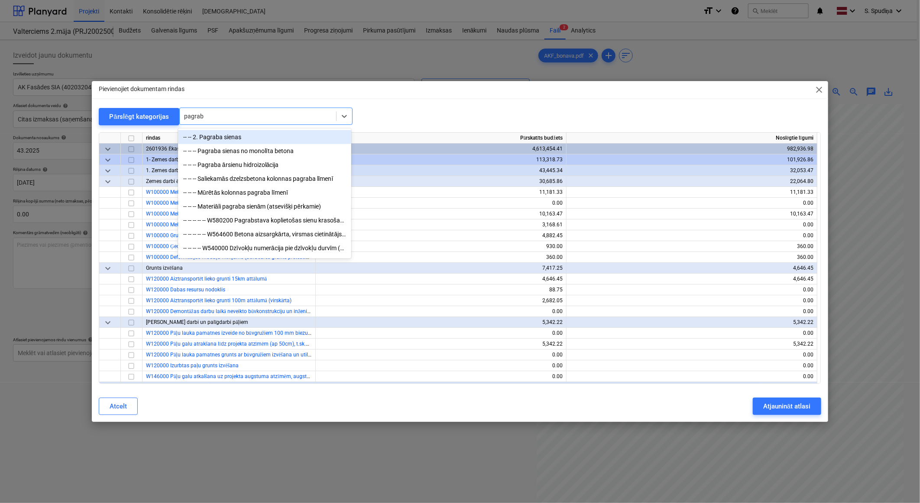
type input "pagraba"
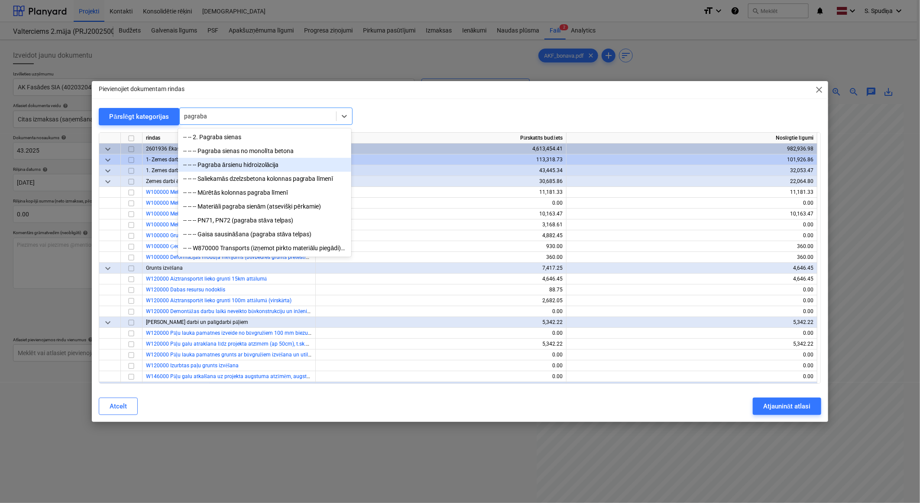
click at [247, 168] on div "-- -- -- Pagraba ārsienu hidroizolācija" at bounding box center [264, 165] width 173 height 14
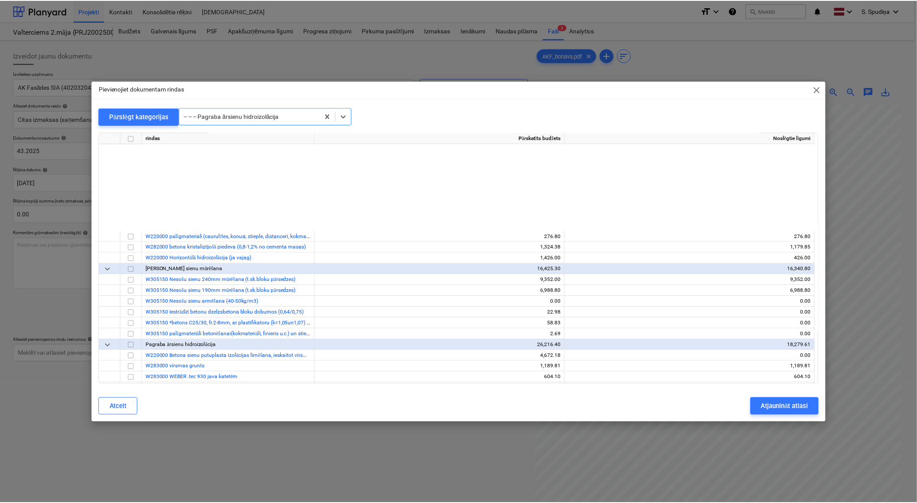
scroll to position [769, 0]
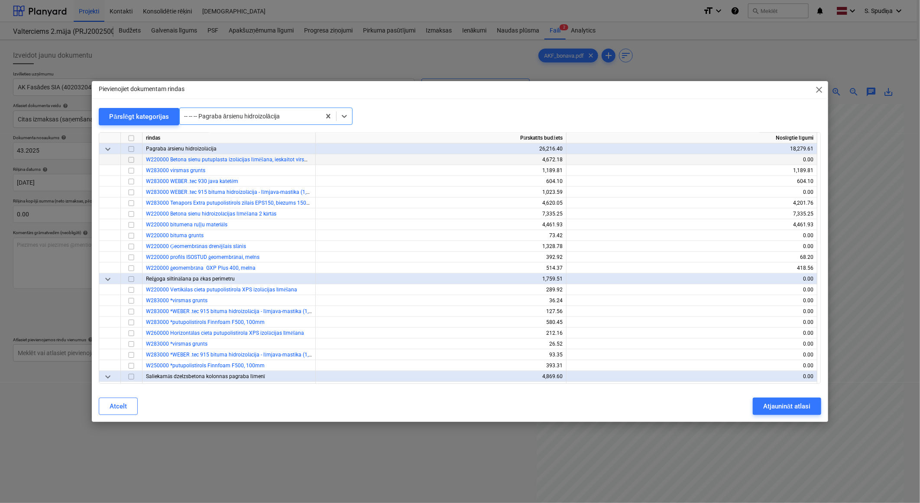
click at [127, 158] on input "checkbox" at bounding box center [131, 160] width 10 height 10
click at [776, 404] on div "Atjaunināt atlasi" at bounding box center [787, 405] width 47 height 11
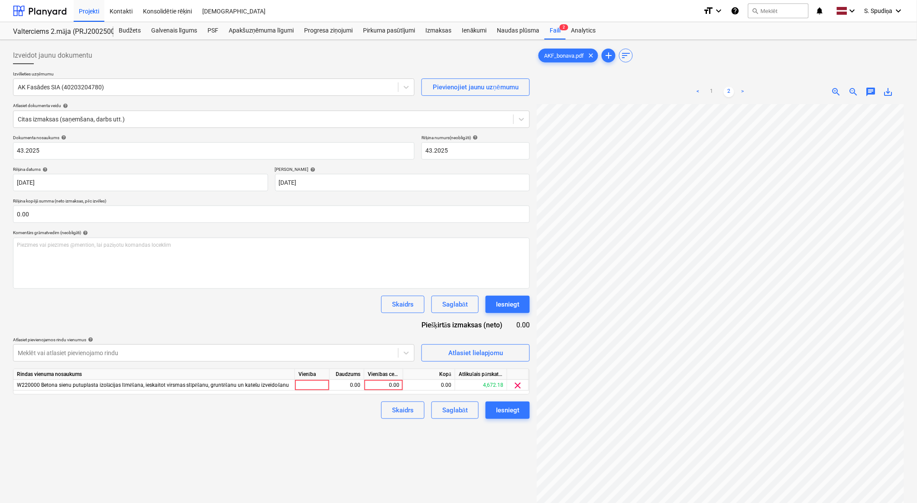
scroll to position [0, 91]
click at [711, 92] on link "1" at bounding box center [712, 92] width 10 height 10
click at [730, 92] on link "2" at bounding box center [729, 92] width 10 height 10
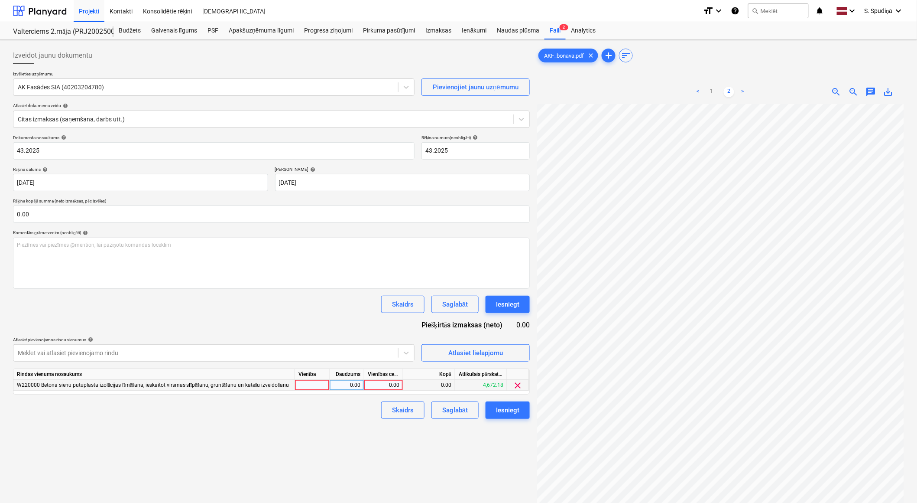
click at [388, 384] on div "0.00" at bounding box center [384, 385] width 32 height 11
click at [711, 92] on link "1" at bounding box center [712, 92] width 10 height 10
click at [731, 92] on link "2" at bounding box center [729, 92] width 10 height 10
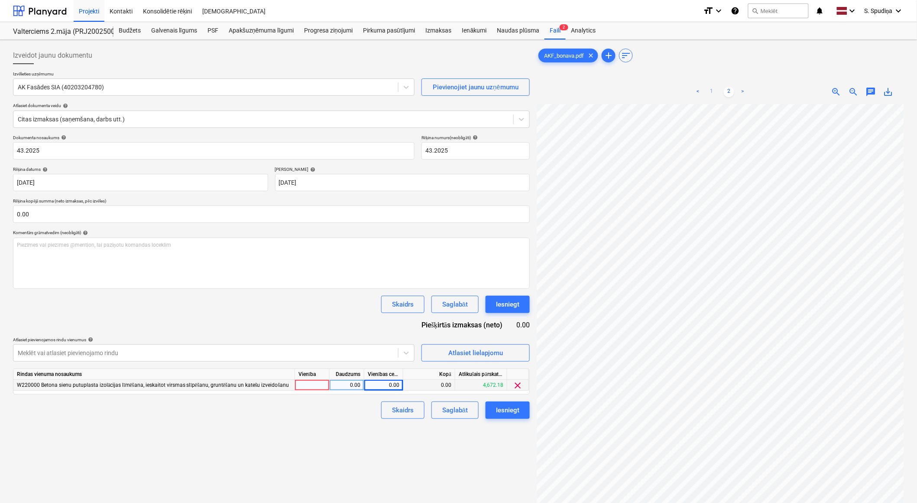
click at [713, 92] on link "1" at bounding box center [712, 92] width 10 height 10
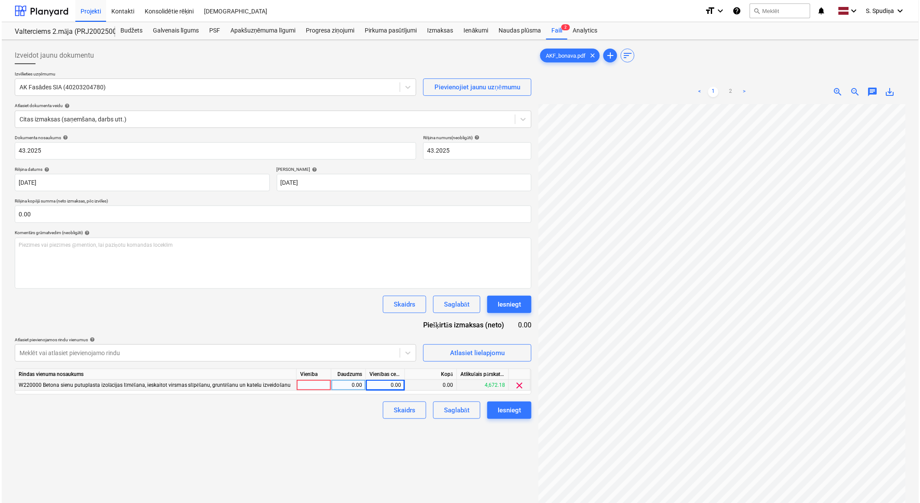
scroll to position [131, 33]
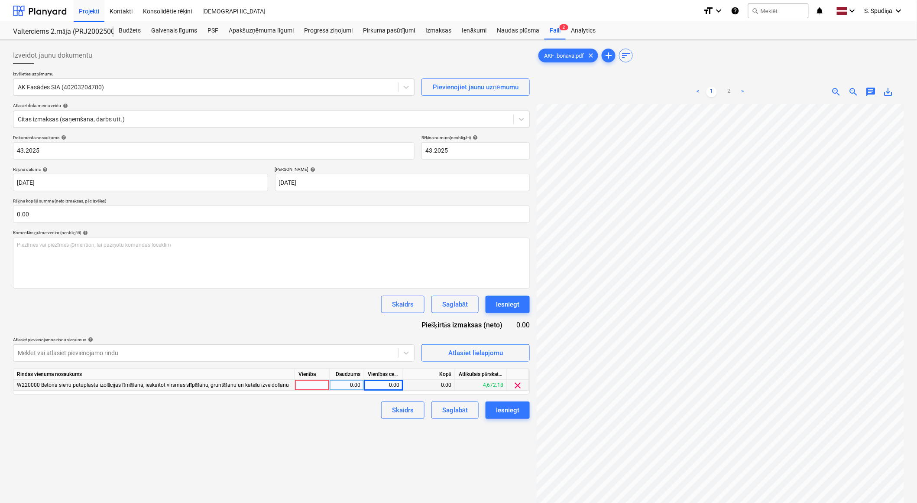
click at [386, 386] on div "0.00" at bounding box center [384, 385] width 32 height 11
type input "3534"
click at [445, 415] on div "Saglabāt" at bounding box center [455, 409] width 26 height 11
